Goal: Navigation & Orientation: Find specific page/section

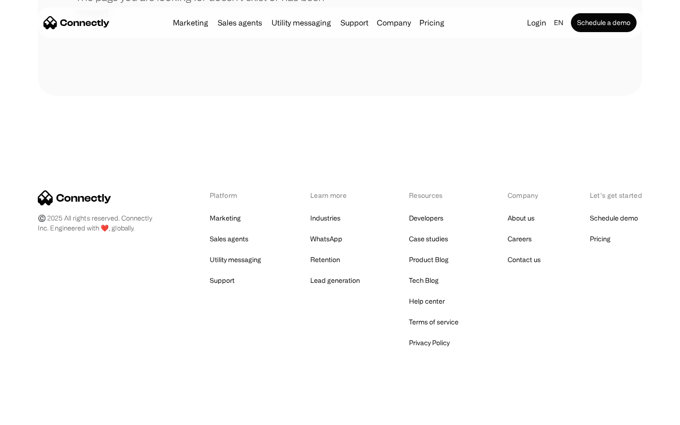
scroll to position [172, 0]
